Goal: Register for event/course

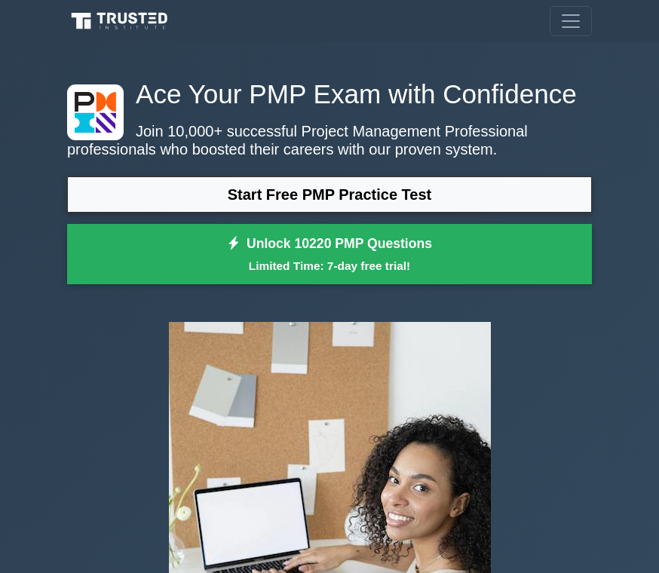
click at [467, 212] on link "Start Free PMP Practice Test" at bounding box center [329, 194] width 524 height 36
click at [133, 212] on link "Start Free PMP Practice Test" at bounding box center [329, 194] width 524 height 36
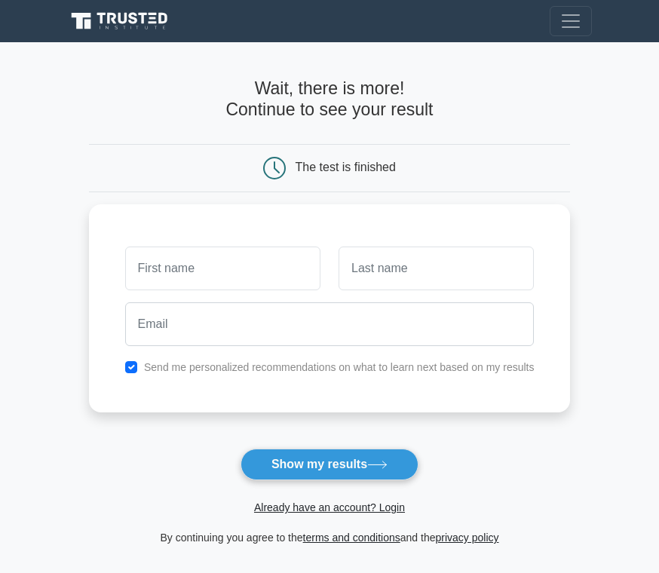
click at [375, 461] on icon at bounding box center [377, 464] width 20 height 8
click at [106, 228] on div "Send me personalized recommendations on what to learn next based on my results" at bounding box center [329, 308] width 481 height 208
